Goal: Task Accomplishment & Management: Use online tool/utility

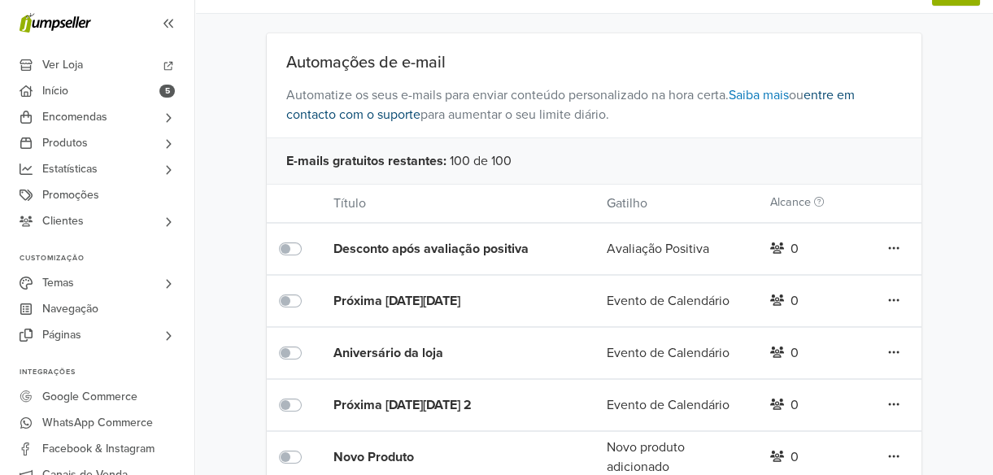
scroll to position [147, 0]
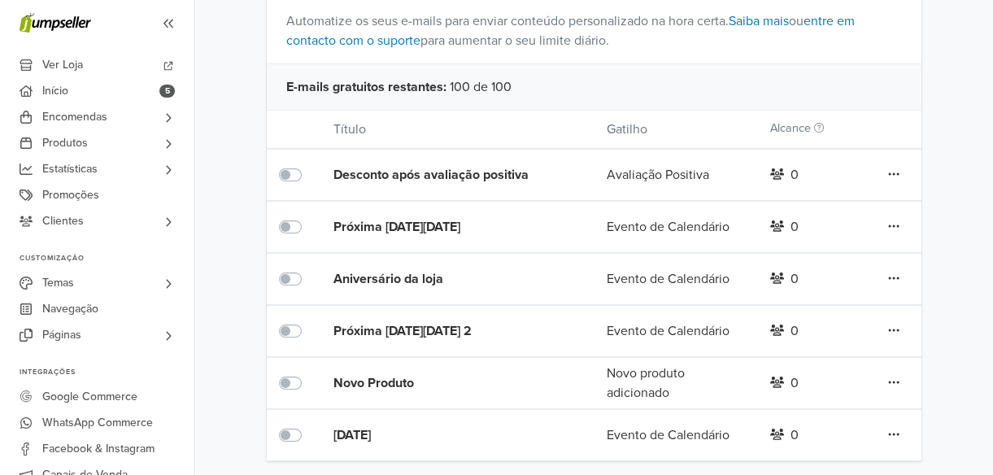
click at [891, 176] on icon at bounding box center [893, 174] width 11 height 13
click at [964, 155] on div "Automações de e-mail Automatize os seus e-mails para enviar conteúdo personaliz…" at bounding box center [594, 210] width 798 height 502
click at [358, 169] on div "Desconto após avaliação positiva" at bounding box center [442, 175] width 218 height 20
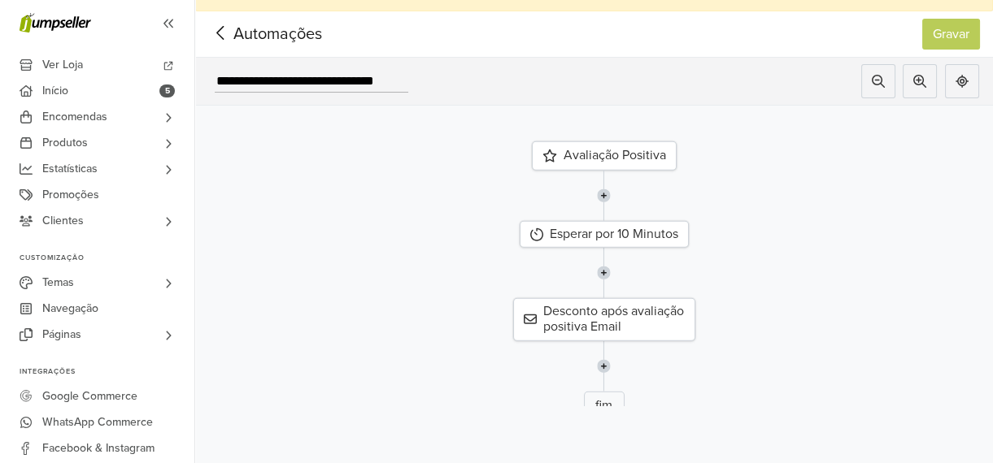
scroll to position [51, 0]
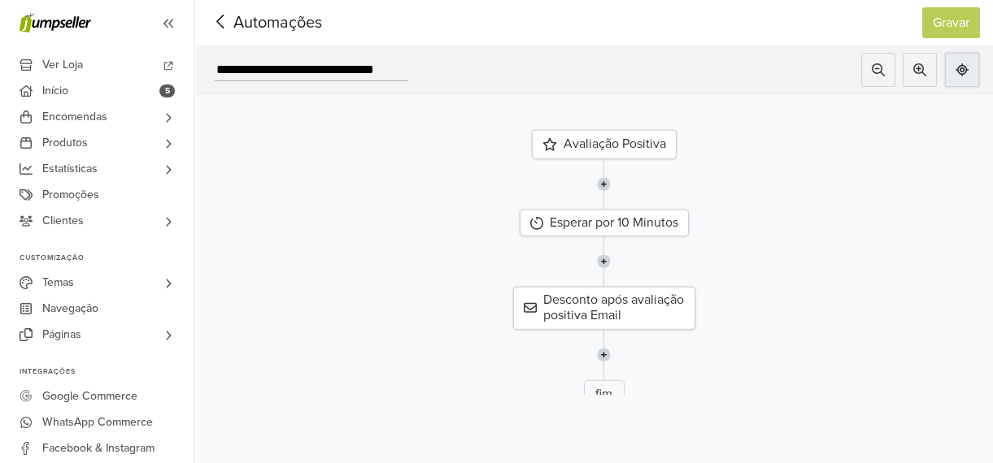
click at [968, 63] on icon at bounding box center [961, 69] width 13 height 13
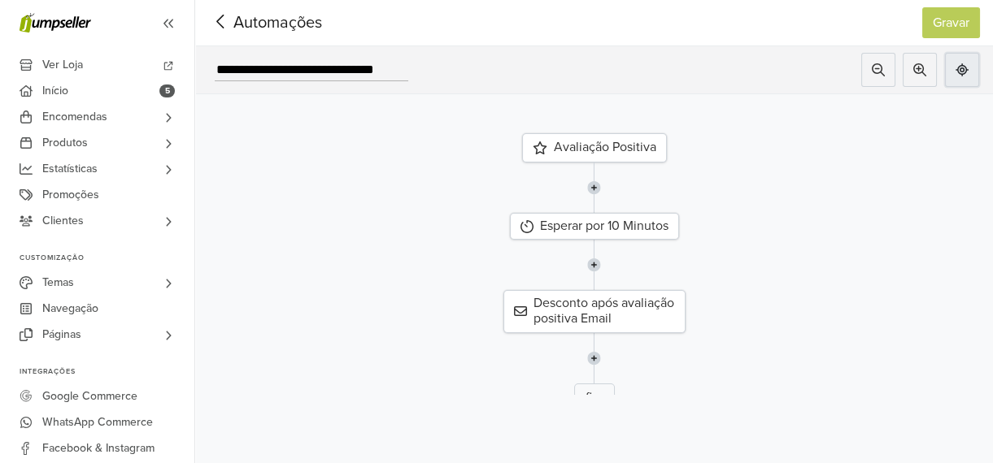
click at [968, 63] on icon at bounding box center [961, 69] width 13 height 13
click at [325, 149] on div "Avaliação Positiva" at bounding box center [594, 147] width 822 height 29
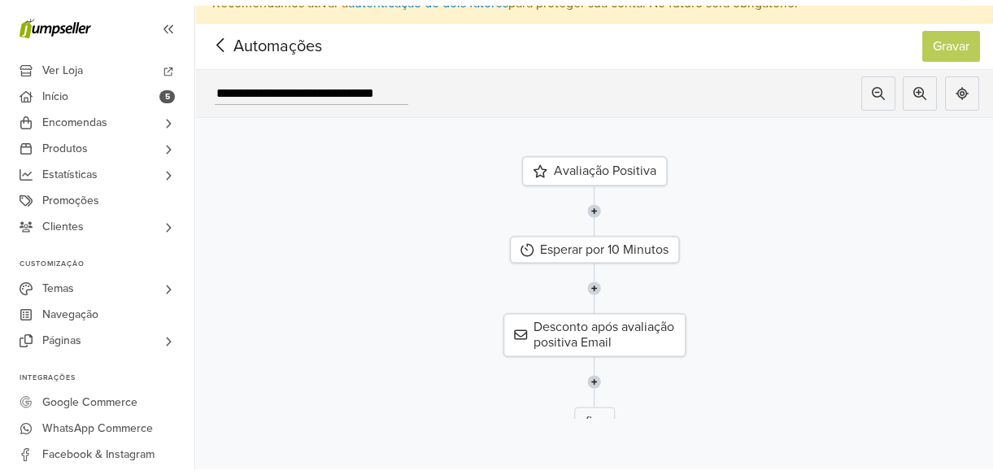
scroll to position [0, 0]
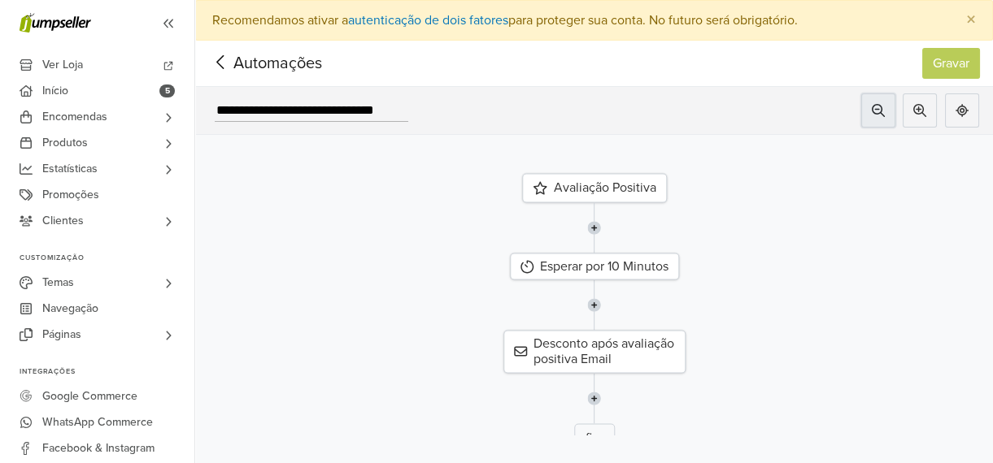
click at [885, 107] on icon at bounding box center [878, 110] width 13 height 13
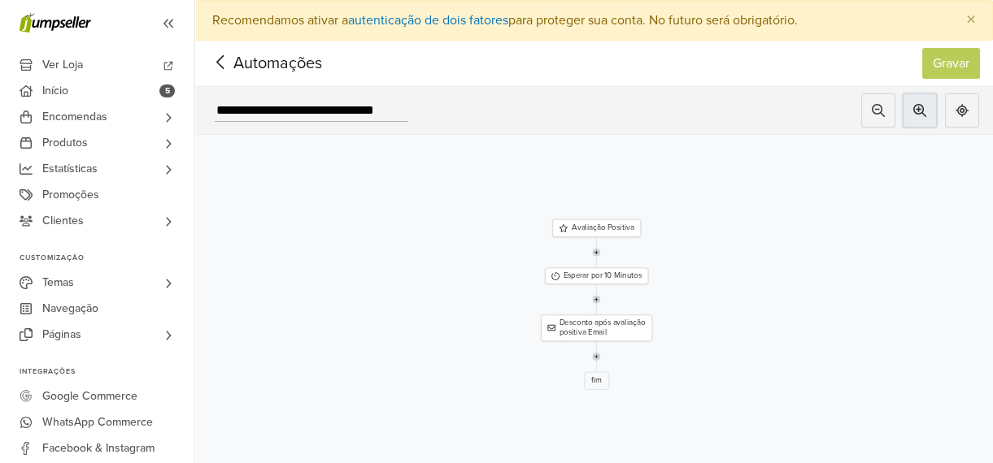
click at [926, 108] on icon at bounding box center [919, 110] width 13 height 13
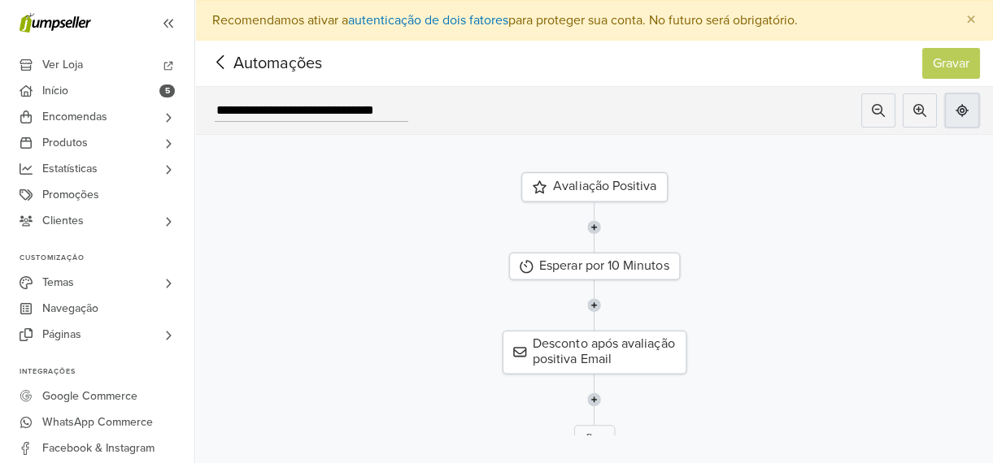
click at [968, 107] on icon at bounding box center [961, 110] width 13 height 13
click at [220, 55] on icon at bounding box center [220, 62] width 25 height 20
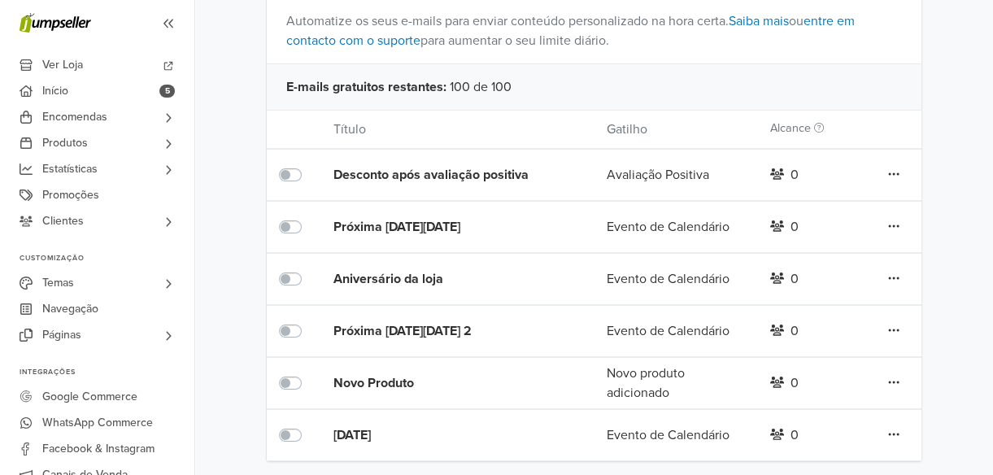
scroll to position [153, 0]
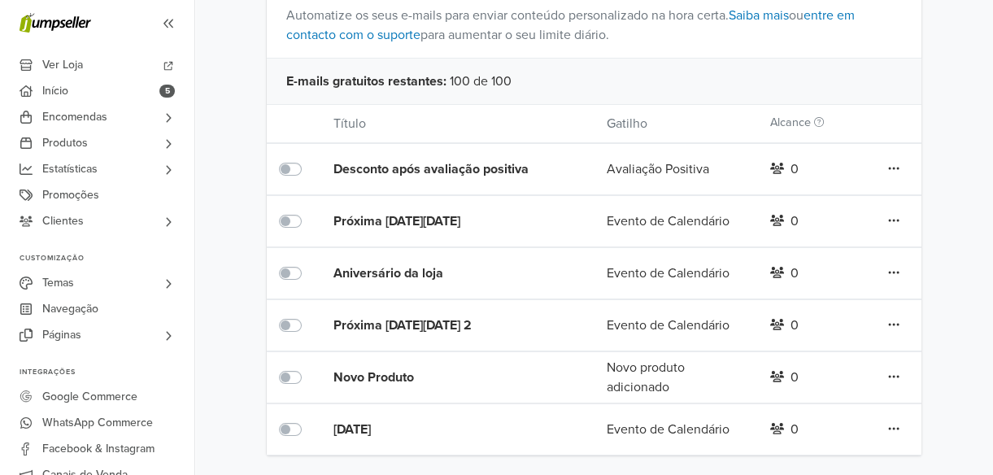
click at [308, 159] on label at bounding box center [308, 159] width 0 height 0
click at [500, 172] on div "Desconto após avaliação positiva" at bounding box center [442, 169] width 218 height 20
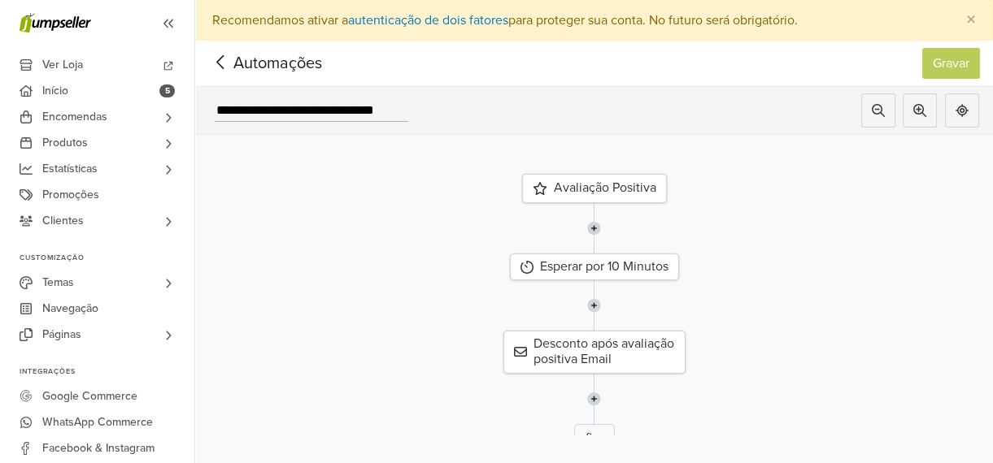
click at [219, 57] on icon at bounding box center [220, 62] width 25 height 20
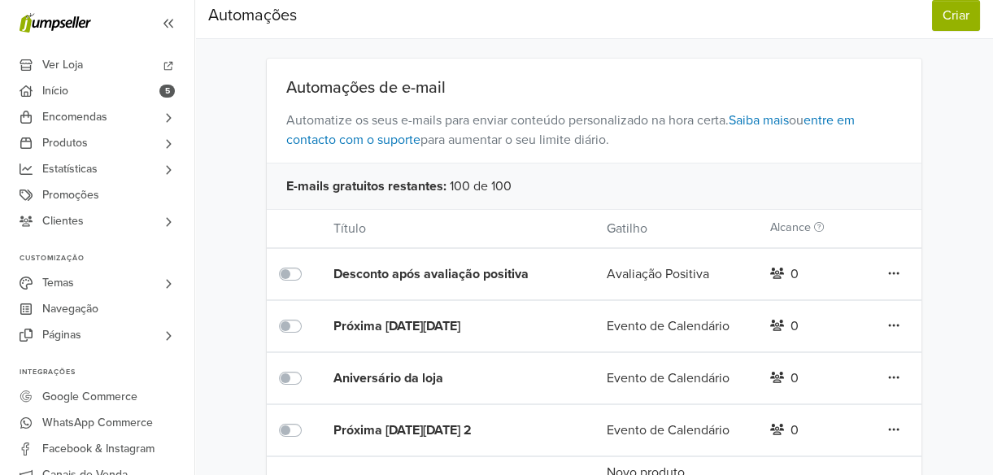
scroll to position [73, 0]
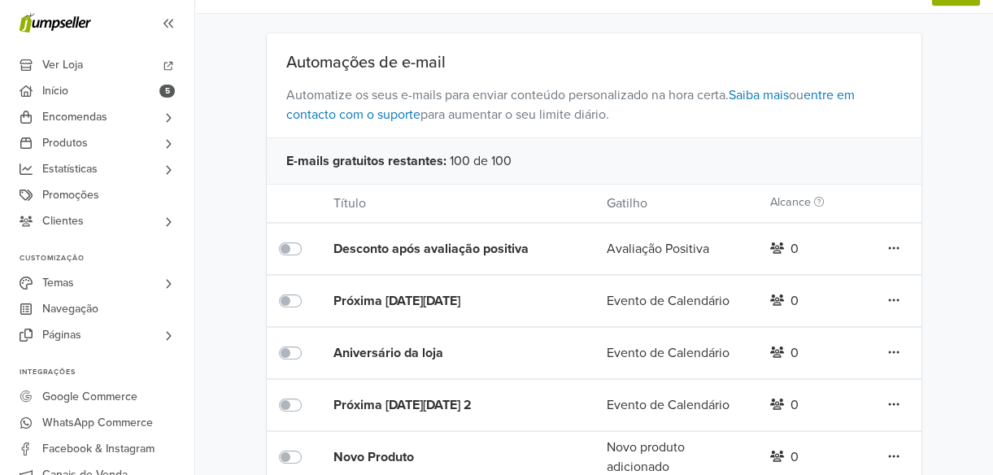
click at [890, 246] on icon at bounding box center [893, 248] width 11 height 13
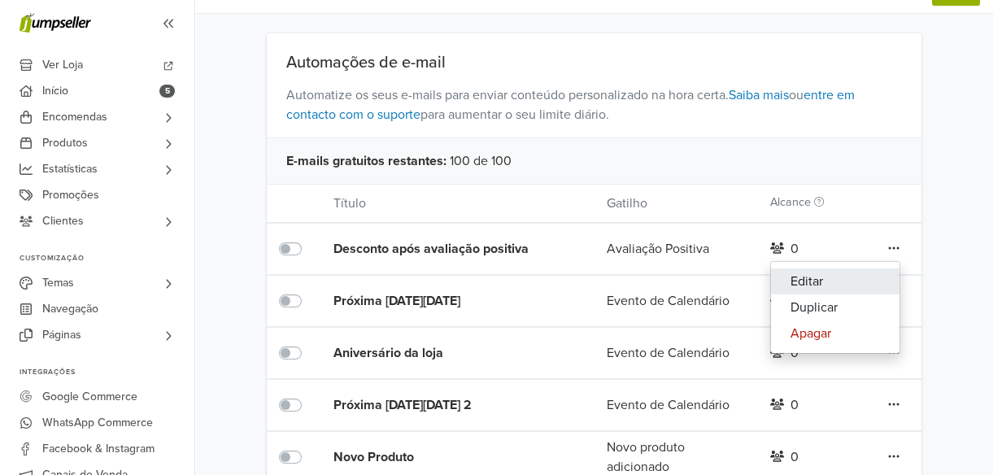
click at [812, 279] on link "Editar" at bounding box center [835, 281] width 128 height 26
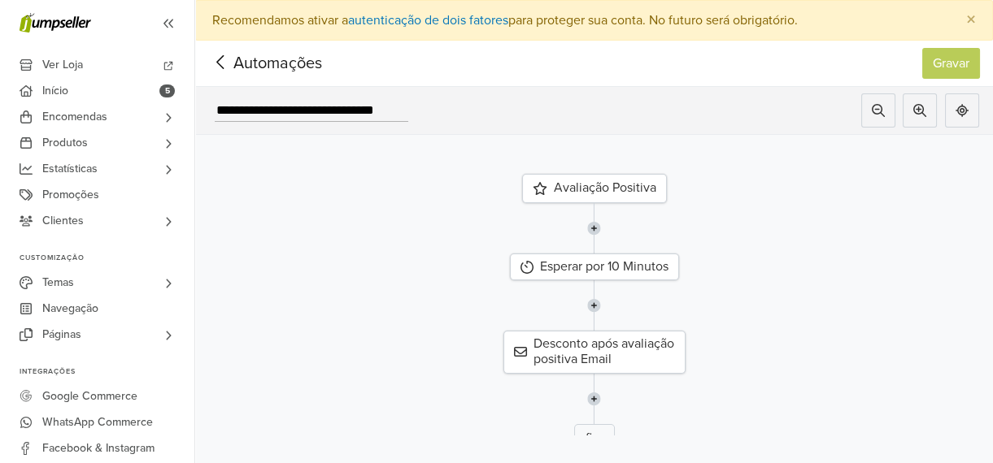
click at [226, 63] on icon at bounding box center [220, 62] width 25 height 20
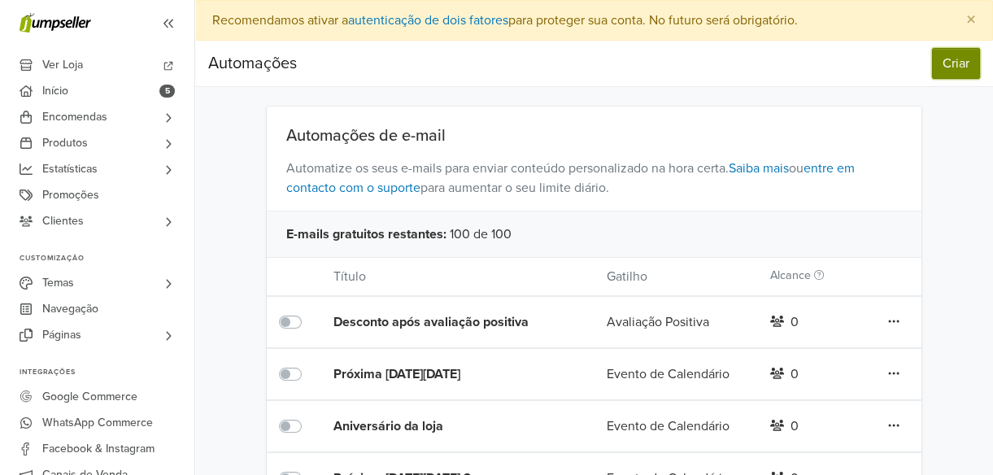
click at [958, 57] on button "Criar" at bounding box center [956, 63] width 48 height 31
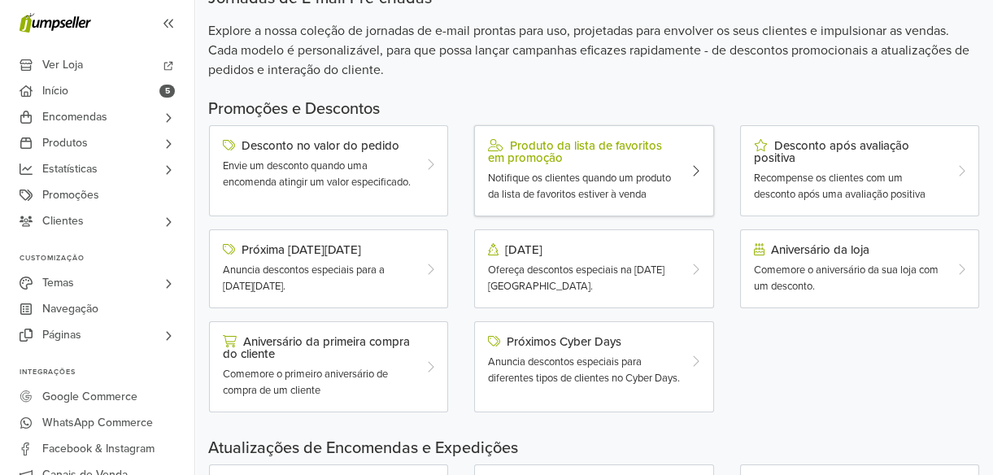
scroll to position [147, 0]
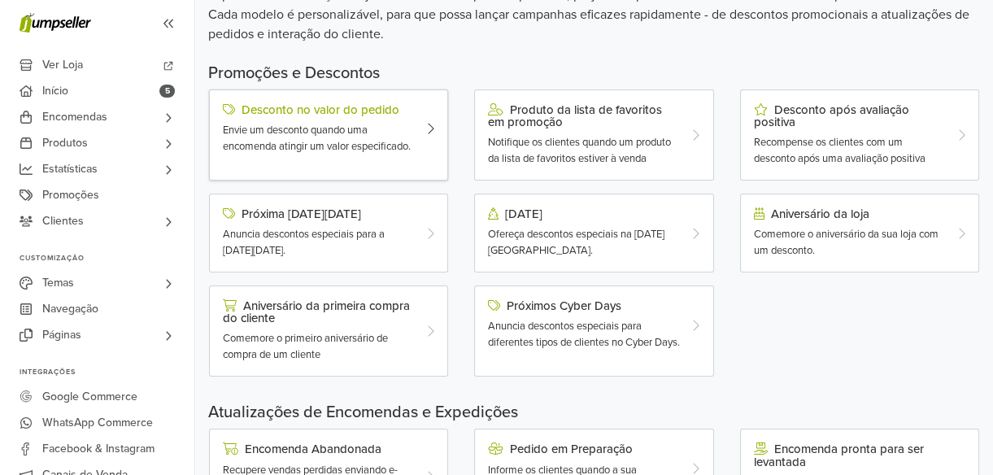
click at [429, 132] on icon at bounding box center [430, 128] width 8 height 13
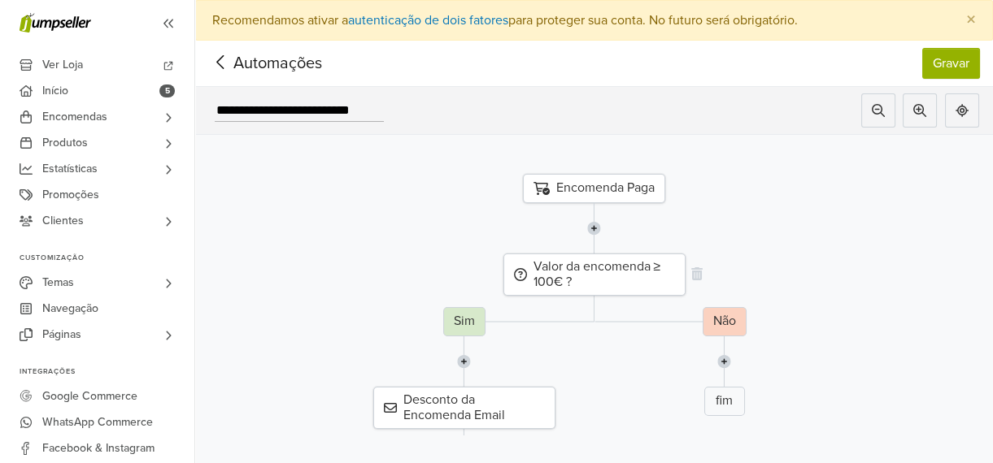
click at [574, 283] on div "Valor da encomenda ≥ 100€ ?" at bounding box center [594, 275] width 182 height 42
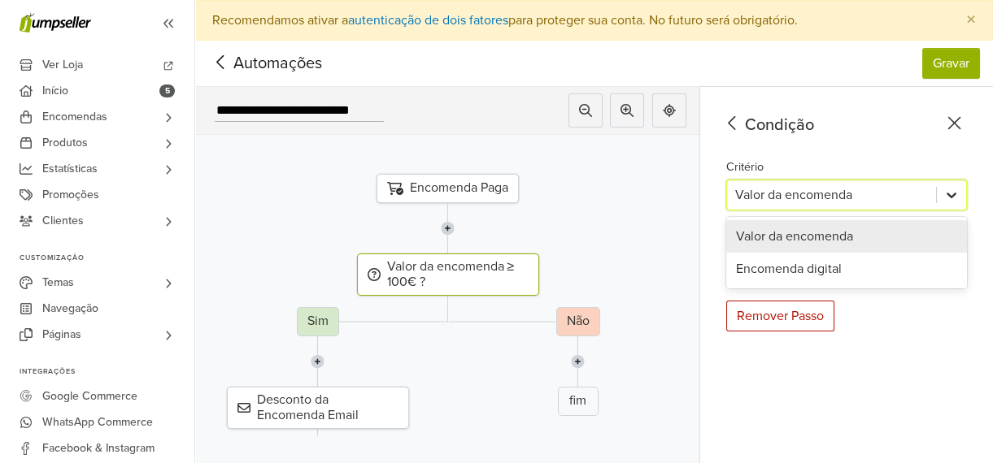
click at [960, 191] on icon at bounding box center [951, 195] width 16 height 16
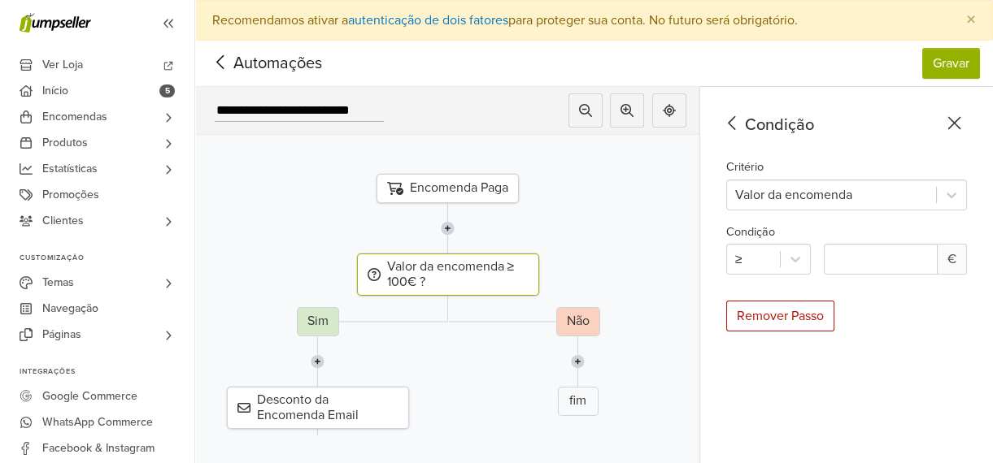
click at [977, 159] on div "Condição Critério Valor da encomenda Condição ≥ *** € Remover Passo" at bounding box center [846, 295] width 293 height 417
click at [319, 406] on div "Desconto da Encomenda Email" at bounding box center [318, 408] width 182 height 42
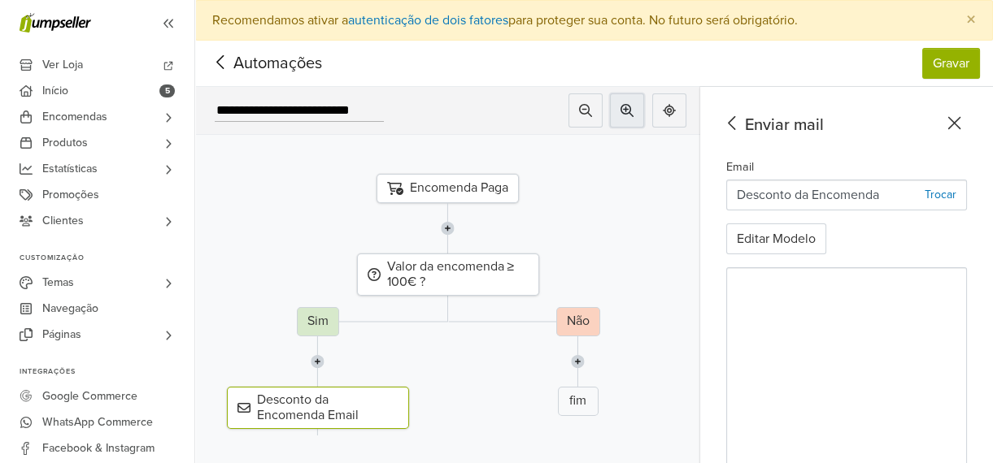
click at [633, 105] on icon at bounding box center [626, 110] width 13 height 13
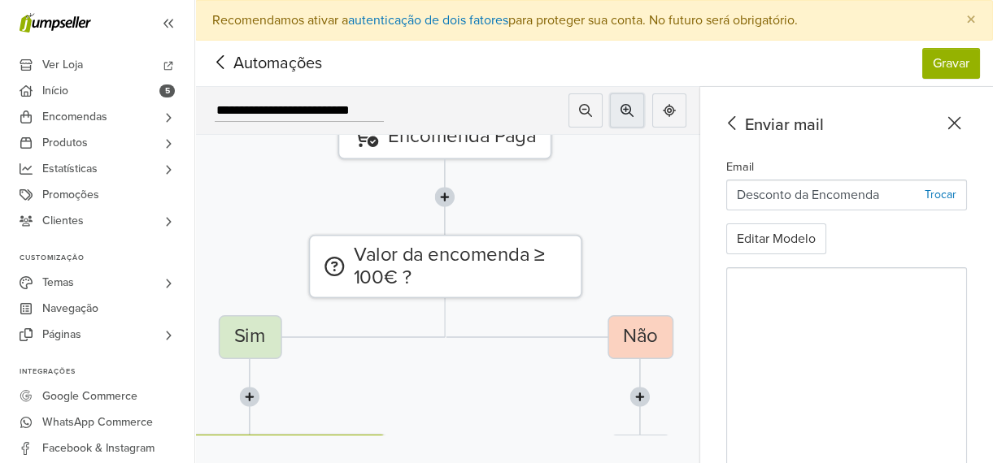
click at [633, 104] on icon at bounding box center [626, 110] width 13 height 13
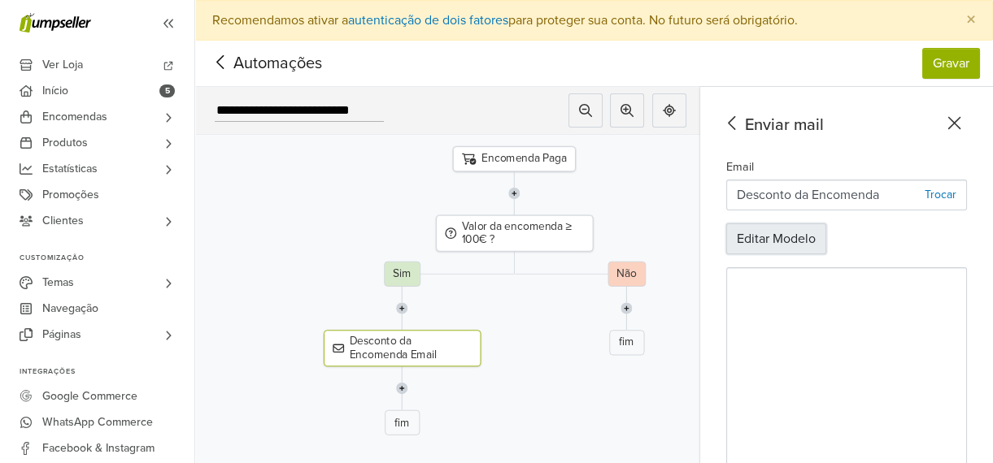
click at [794, 233] on button "Editar Modelo" at bounding box center [776, 239] width 100 height 31
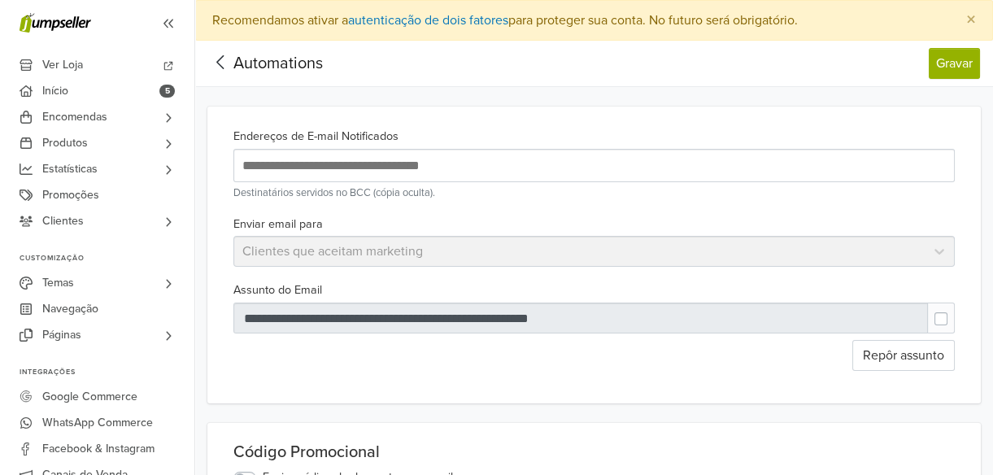
click at [937, 252] on div "Enviar email para Clientes que aceitam marketing" at bounding box center [594, 241] width 734 height 54
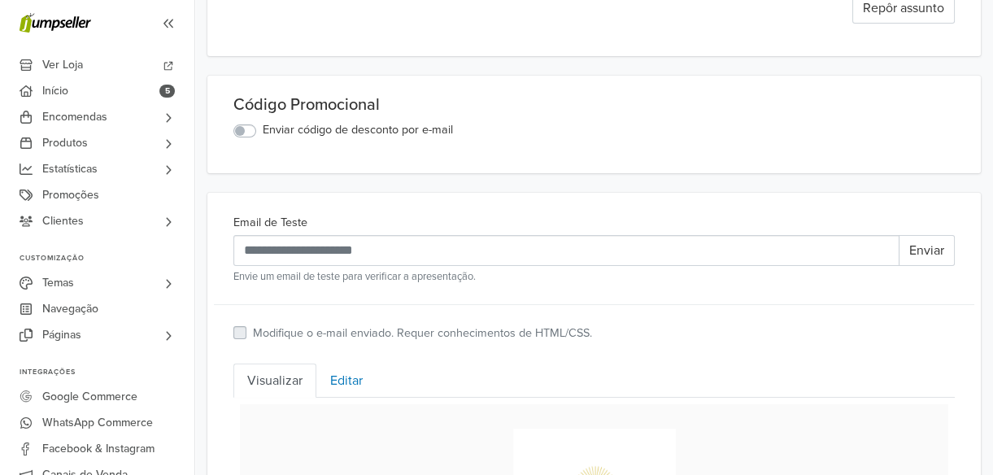
scroll to position [369, 0]
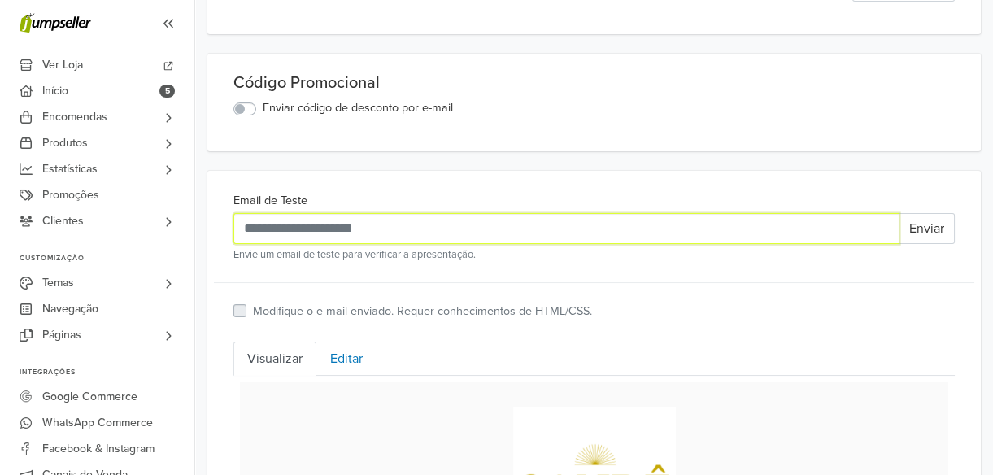
click at [320, 233] on input "Email de Teste" at bounding box center [566, 228] width 666 height 31
type input "**********"
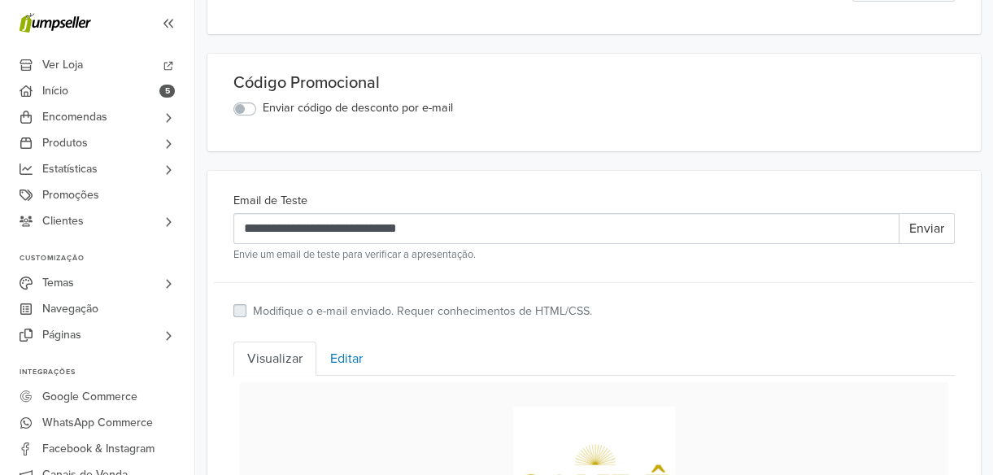
click at [263, 105] on label "Enviar código de desconto por e-mail" at bounding box center [358, 108] width 190 height 18
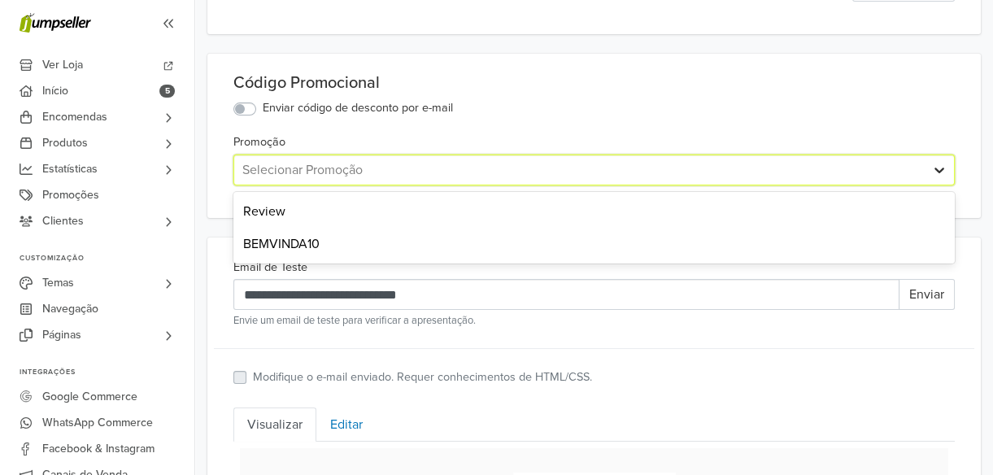
click at [934, 170] on icon at bounding box center [939, 170] width 16 height 16
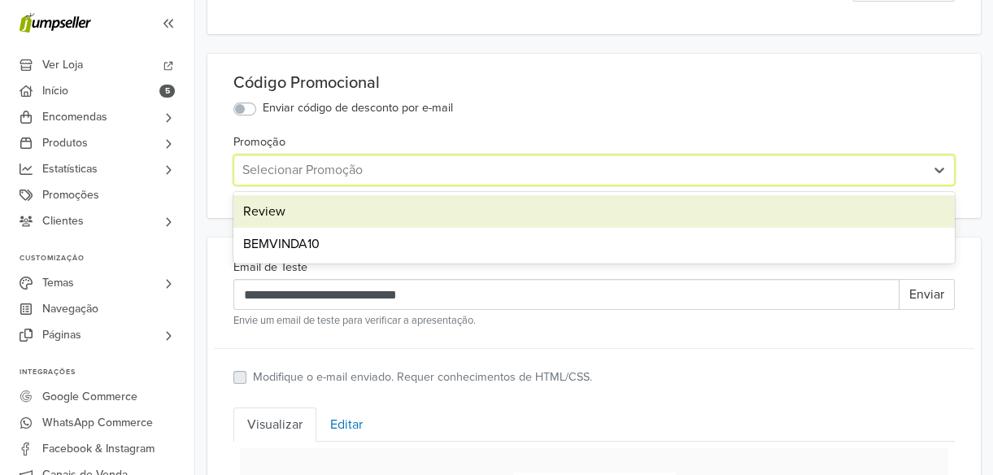
click at [272, 211] on div "Review" at bounding box center [593, 211] width 721 height 33
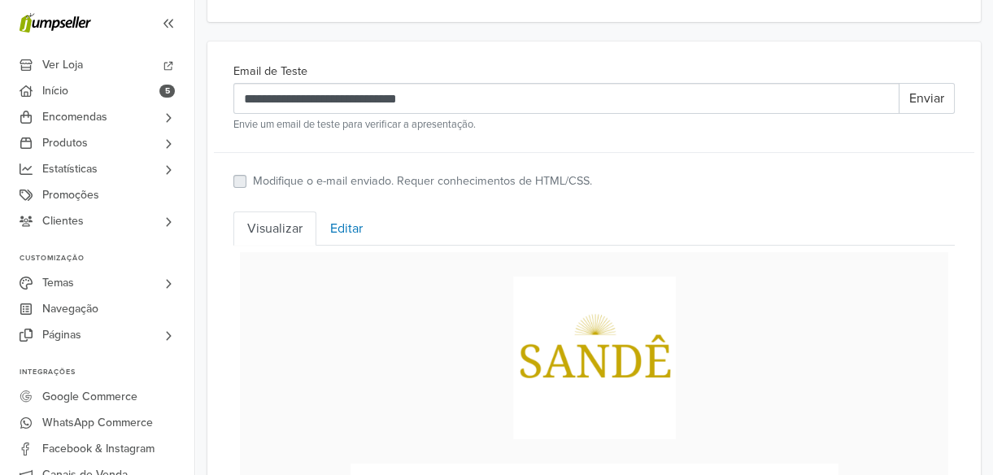
scroll to position [591, 0]
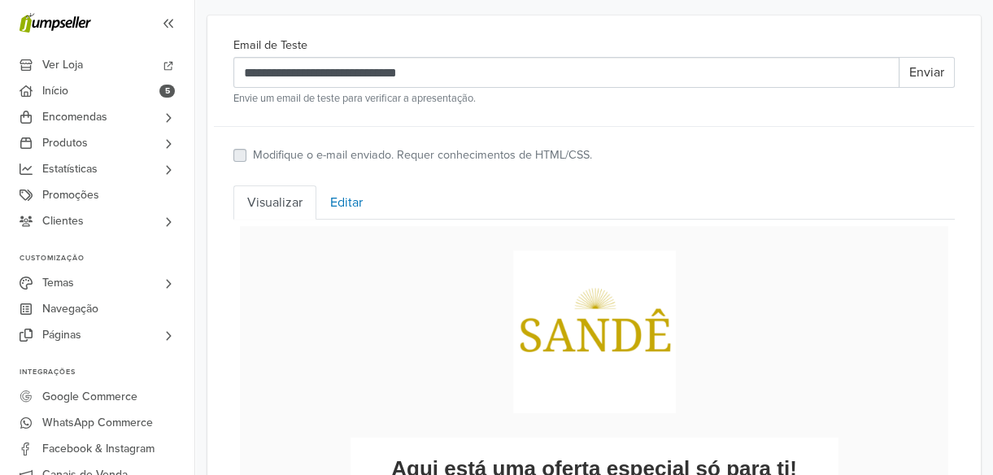
click at [342, 197] on link "Editar" at bounding box center [346, 202] width 60 height 34
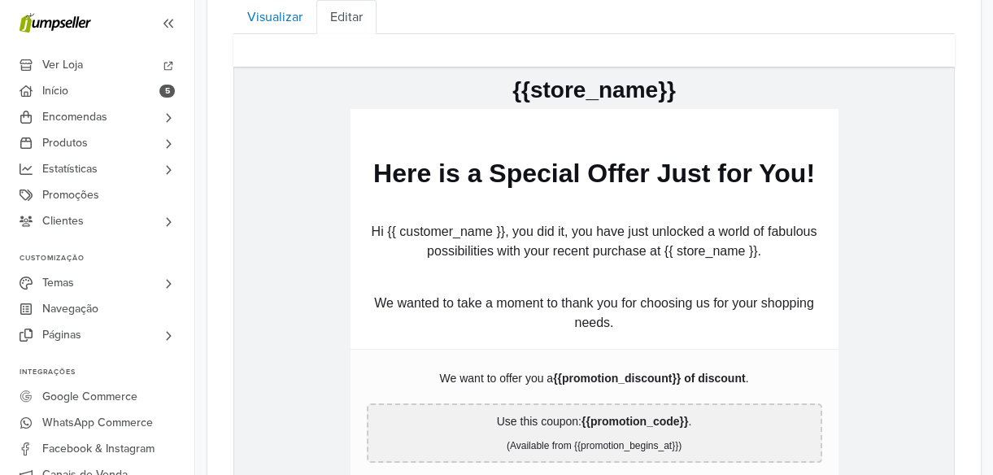
scroll to position [813, 0]
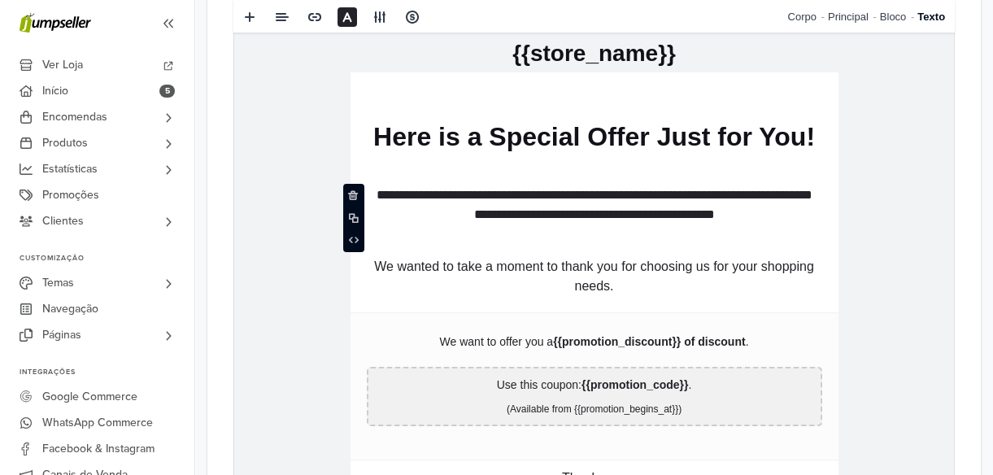
click at [513, 193] on p "**********" at bounding box center [594, 204] width 455 height 39
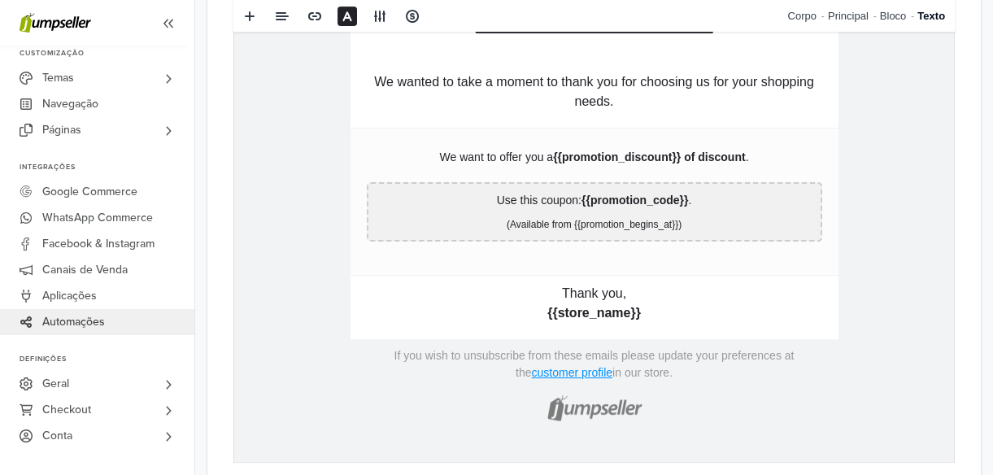
scroll to position [1044, 0]
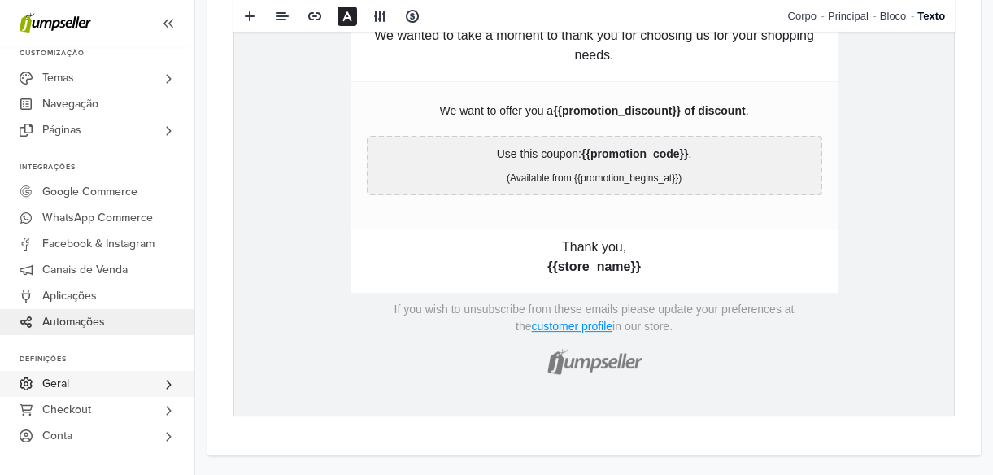
click at [171, 386] on icon at bounding box center [168, 384] width 13 height 13
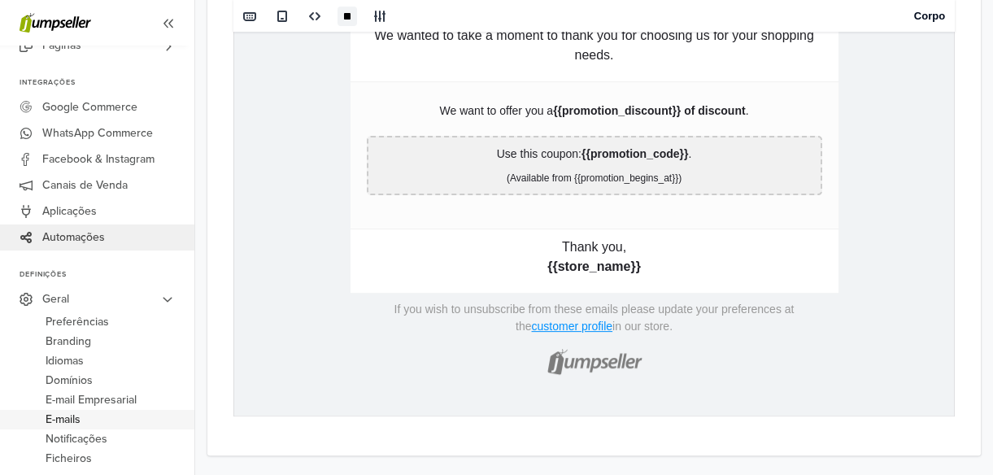
click at [65, 411] on span "E-mails" at bounding box center [63, 420] width 35 height 20
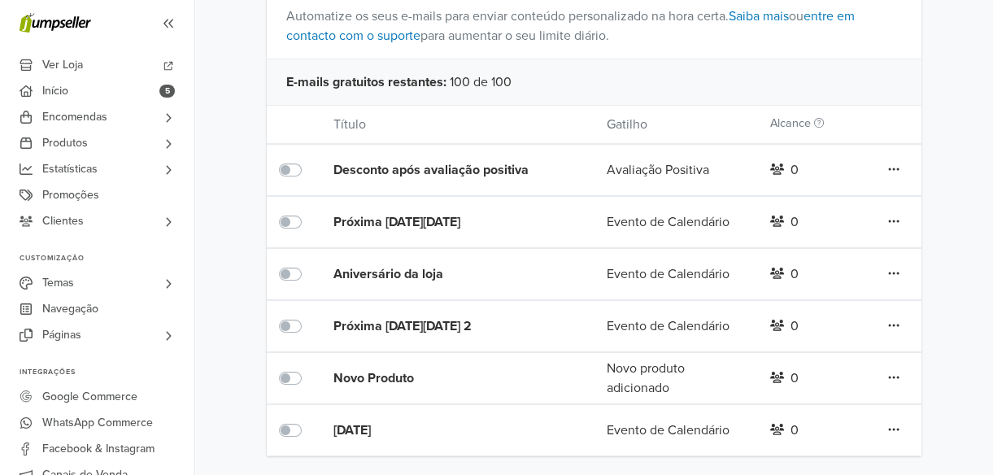
scroll to position [153, 0]
